Goal: Find specific page/section: Find specific page/section

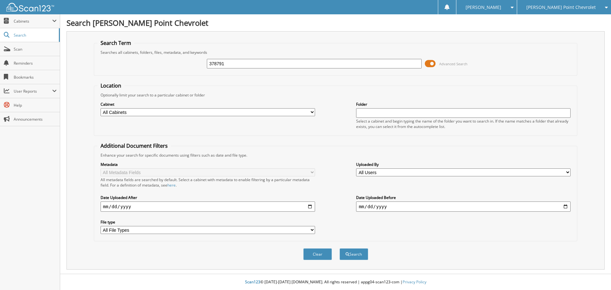
type input "378791"
click at [339, 248] on button "Search" at bounding box center [353, 254] width 29 height 12
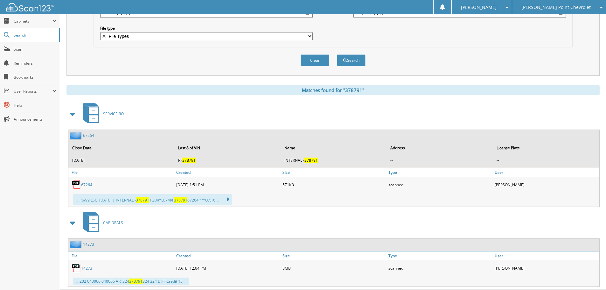
scroll to position [210, 0]
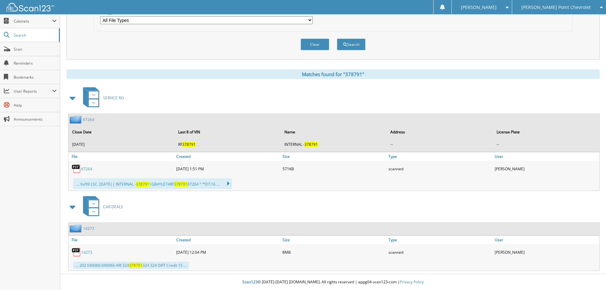
click at [85, 252] on link "14273" at bounding box center [86, 251] width 11 height 5
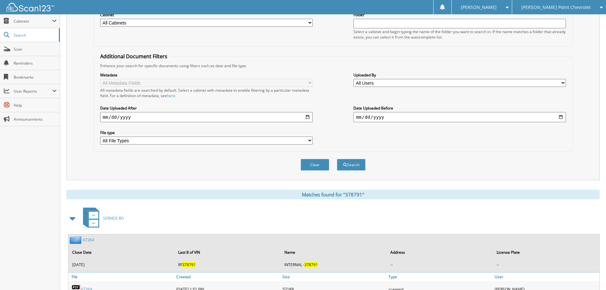
scroll to position [0, 0]
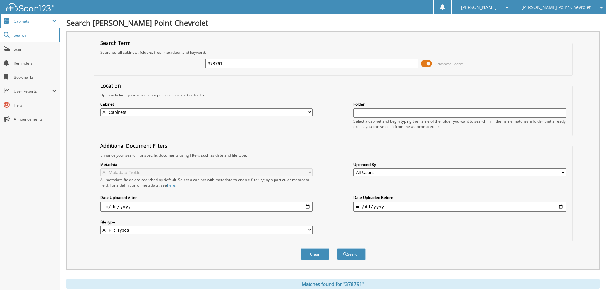
click at [46, 21] on span "Cabinets" at bounding box center [33, 20] width 38 height 5
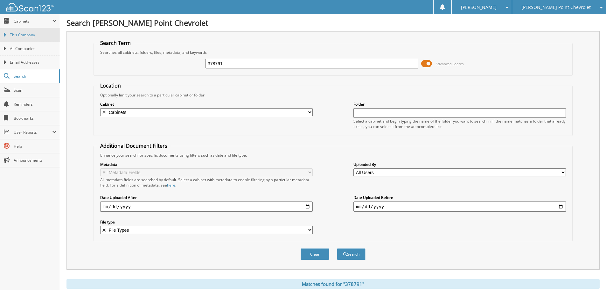
click at [43, 34] on span "This Company" at bounding box center [33, 35] width 47 height 6
